Goal: Ask a question

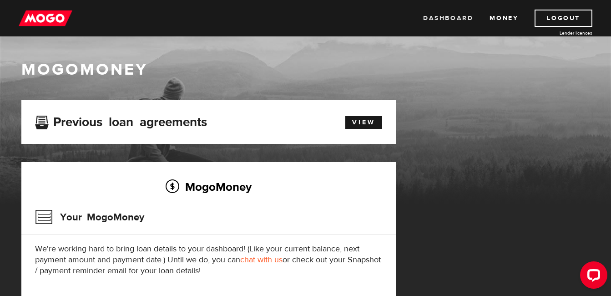
click at [444, 15] on link "Dashboard" at bounding box center [448, 18] width 50 height 17
click at [366, 123] on link "View" at bounding box center [363, 122] width 37 height 13
drag, startPoint x: 366, startPoint y: 123, endPoint x: 510, endPoint y: 170, distance: 151.3
click at [510, 170] on div "MogoMoney Your MogoMoney application Expired Your MogoMoney credit decision has…" at bounding box center [306, 224] width 583 height 248
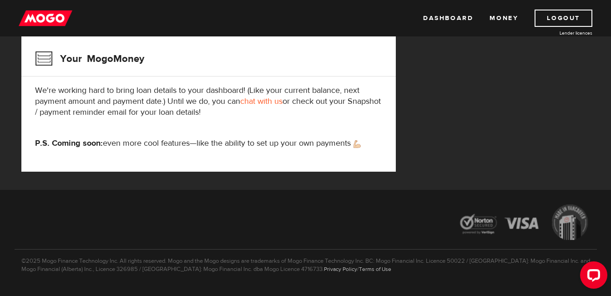
scroll to position [159, 0]
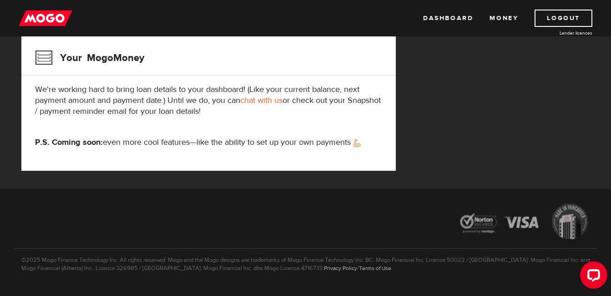
click at [259, 100] on link "chat with us" at bounding box center [261, 100] width 42 height 10
